Goal: Task Accomplishment & Management: Manage account settings

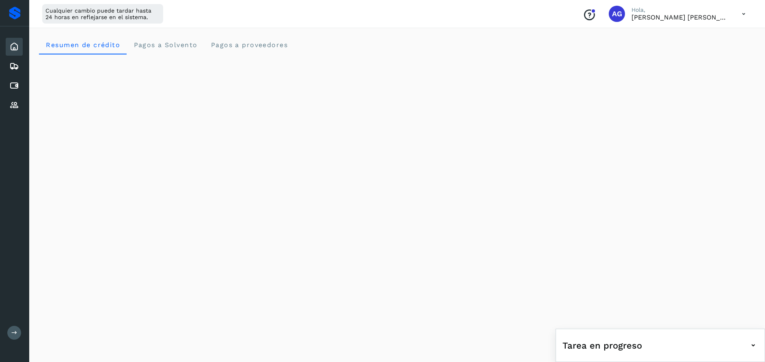
scroll to position [423, 0]
click at [15, 66] on icon at bounding box center [14, 66] width 10 height 10
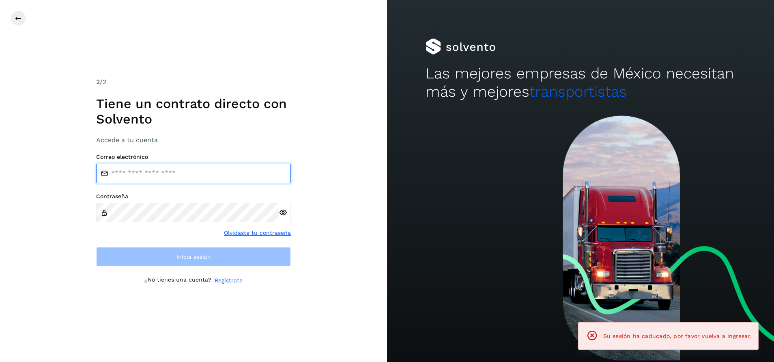
type input "**********"
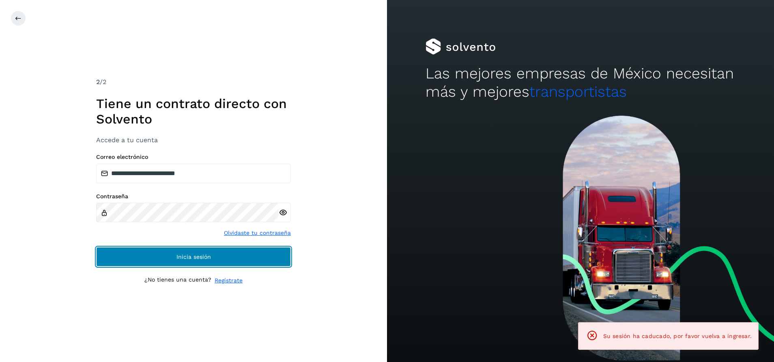
click at [238, 259] on button "Inicia sesión" at bounding box center [193, 256] width 195 height 19
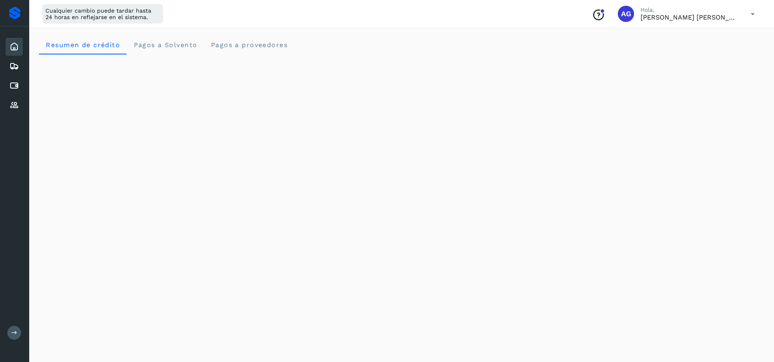
click at [18, 47] on icon at bounding box center [14, 47] width 10 height 10
click at [18, 107] on icon at bounding box center [14, 105] width 10 height 10
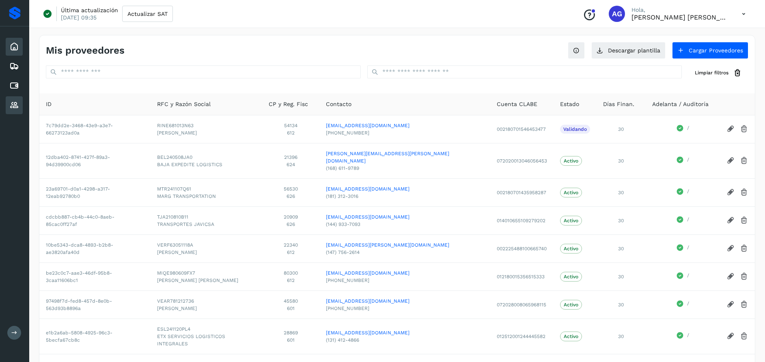
click at [13, 48] on icon at bounding box center [14, 47] width 10 height 10
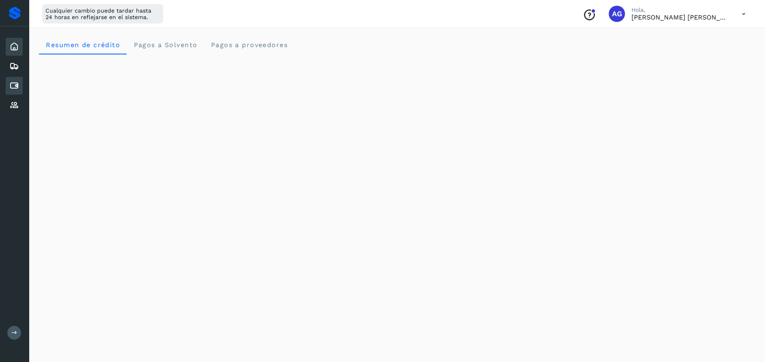
click at [14, 84] on icon at bounding box center [14, 86] width 10 height 10
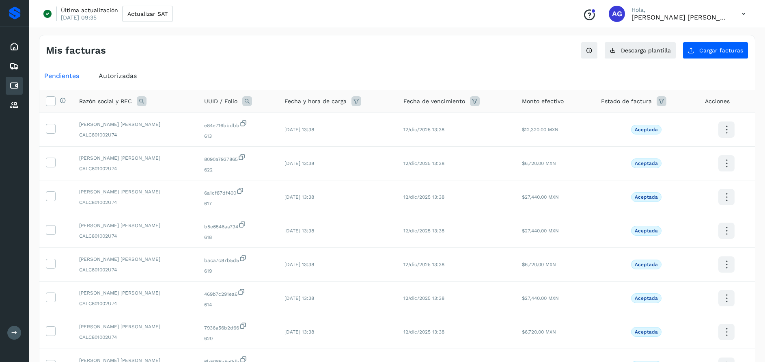
click at [116, 73] on span "Autorizadas" at bounding box center [118, 76] width 38 height 8
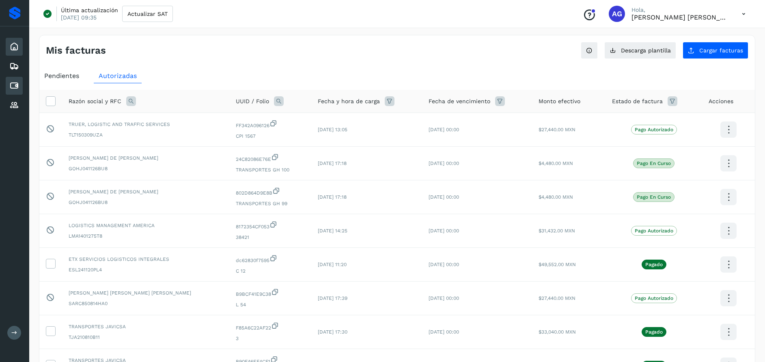
click at [16, 44] on icon at bounding box center [14, 47] width 10 height 10
